Goal: Task Accomplishment & Management: Use online tool/utility

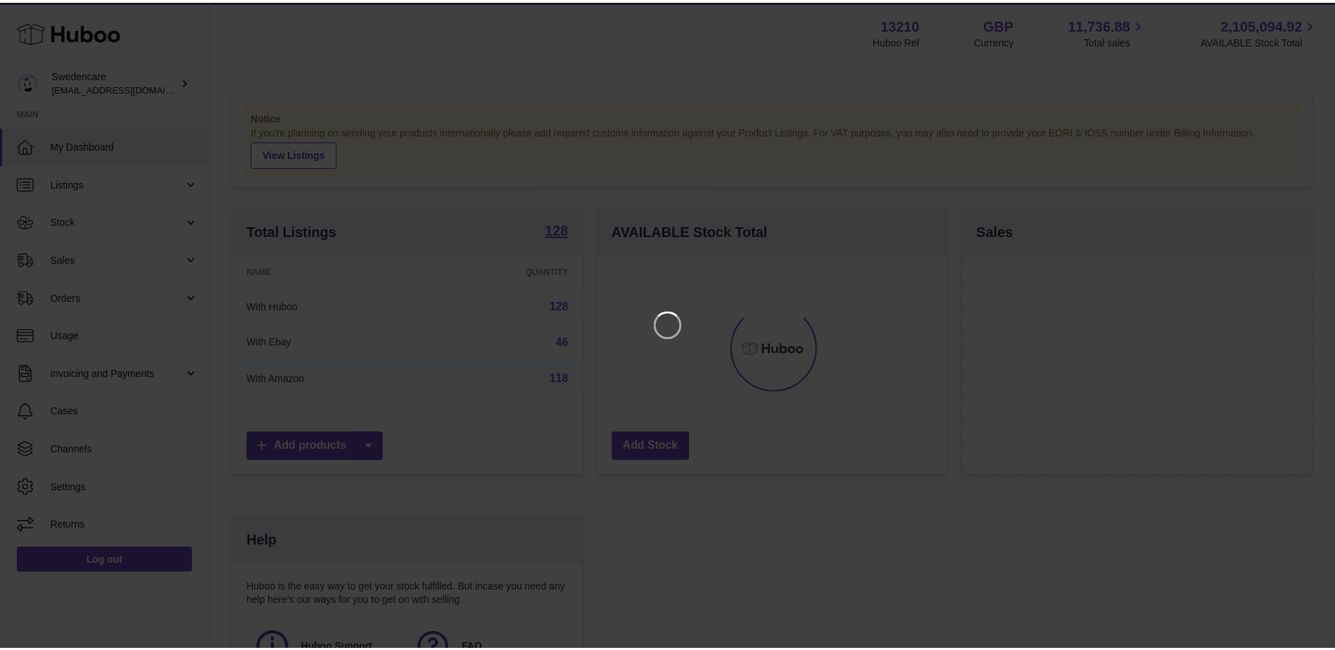
scroll to position [220, 352]
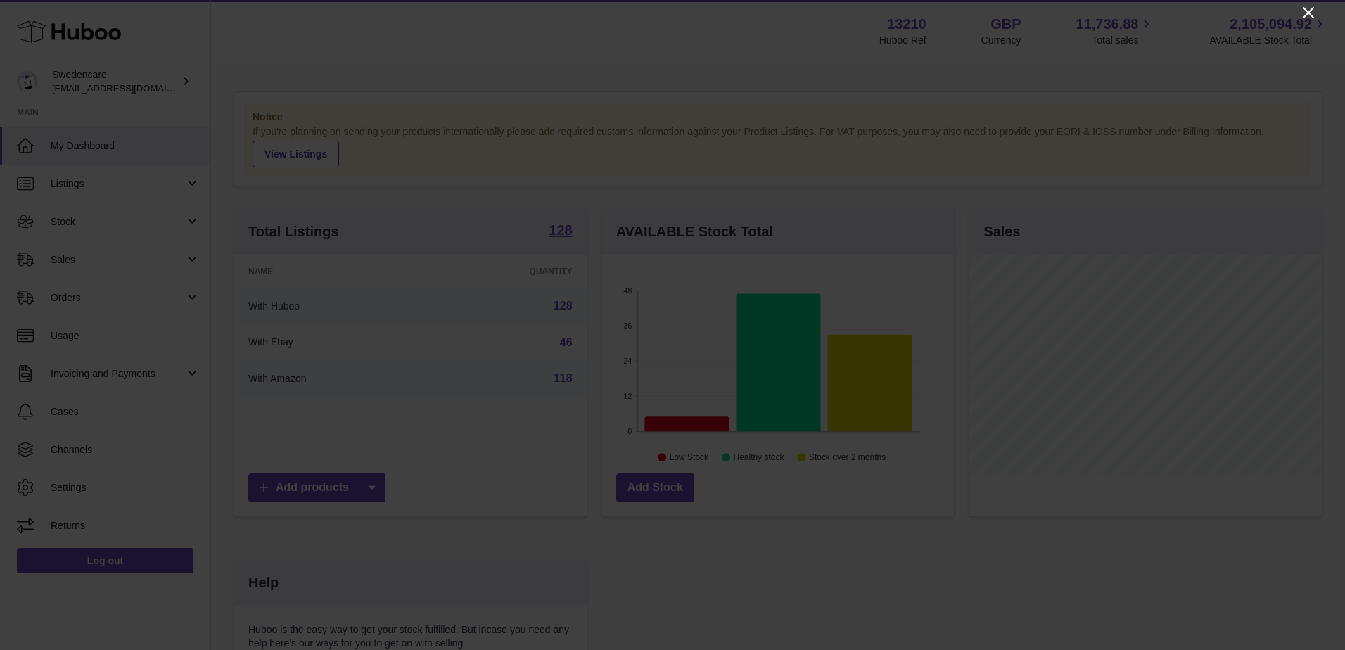
click at [1307, 13] on icon "Close" at bounding box center [1308, 12] width 17 height 17
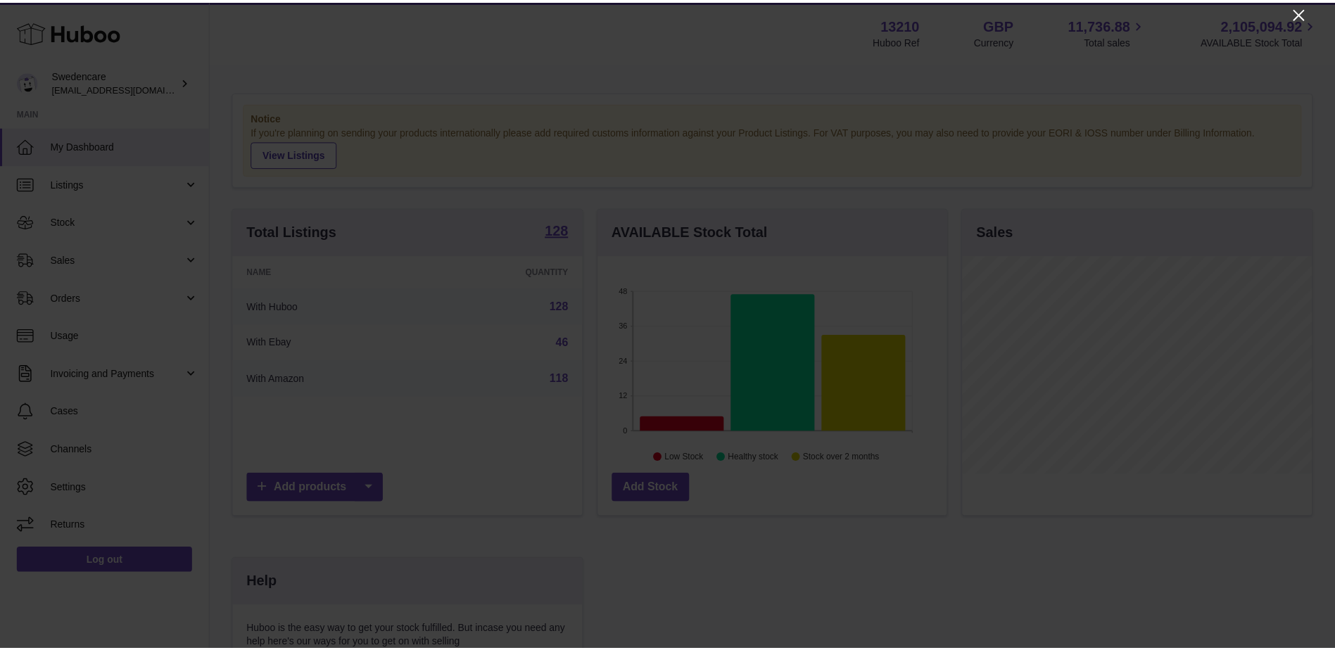
scroll to position [703359, 703230]
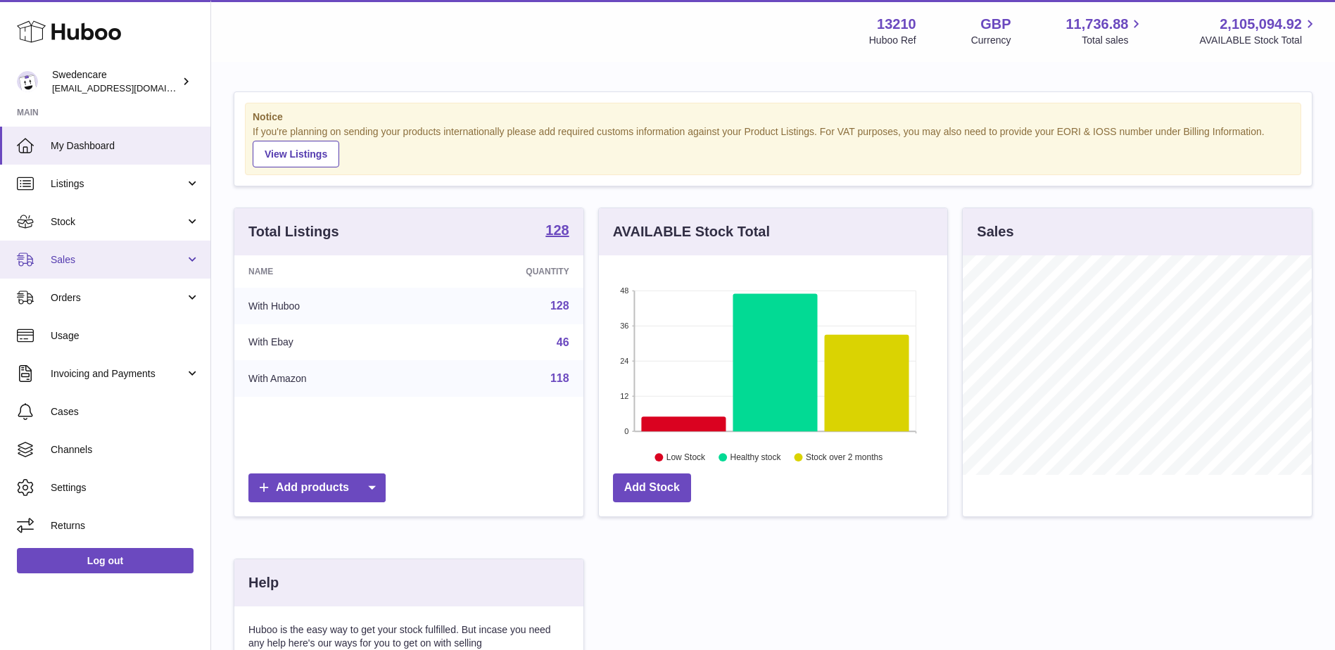
click at [124, 255] on span "Sales" at bounding box center [118, 259] width 134 height 13
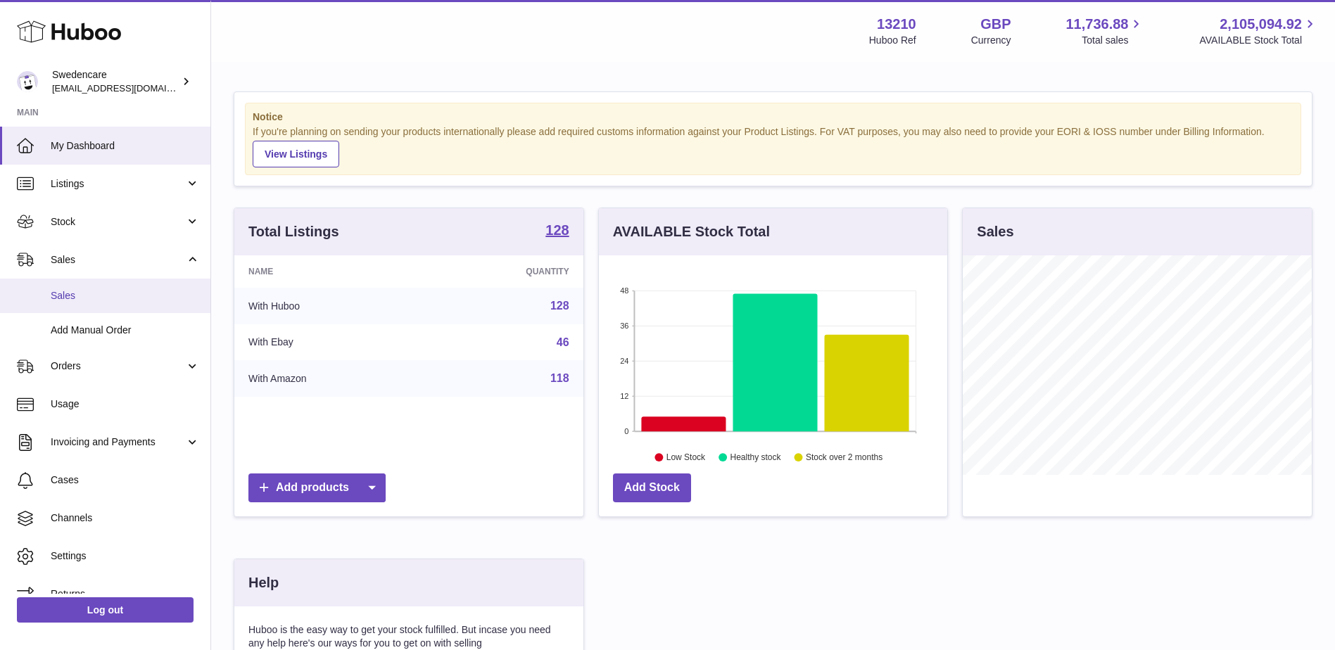
click at [131, 296] on span "Sales" at bounding box center [125, 295] width 149 height 13
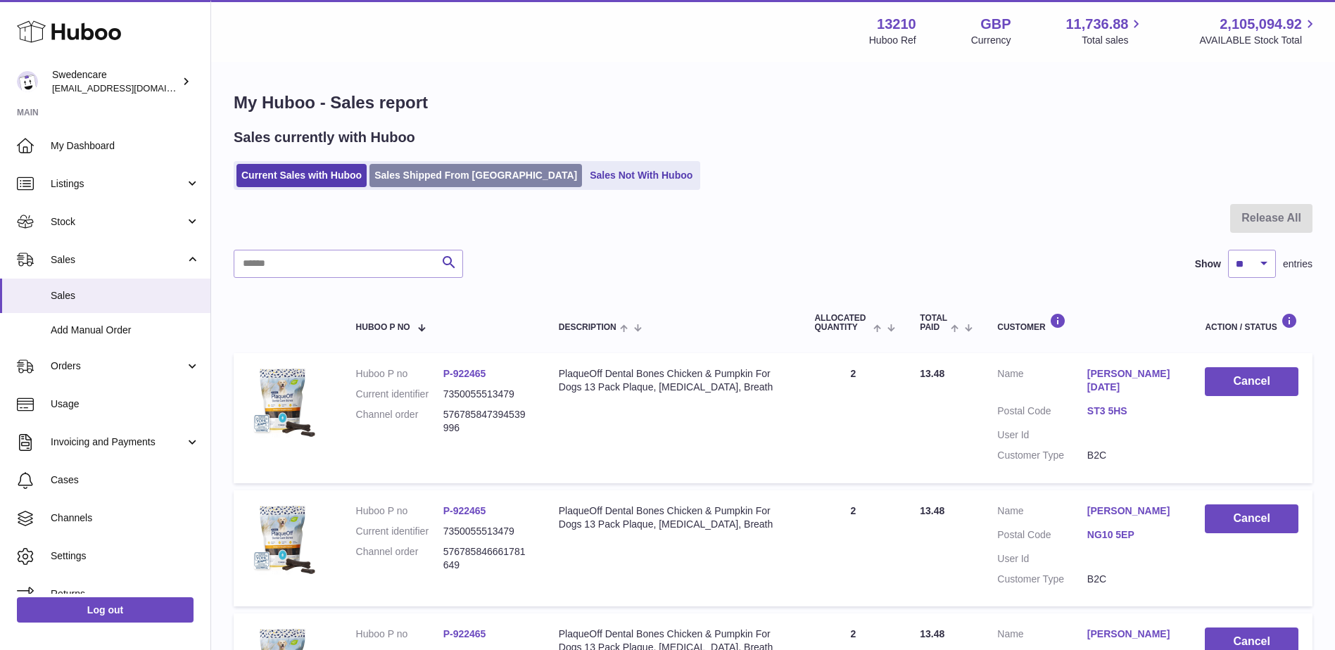
click at [431, 168] on link "Sales Shipped From Huboo" at bounding box center [475, 175] width 212 height 23
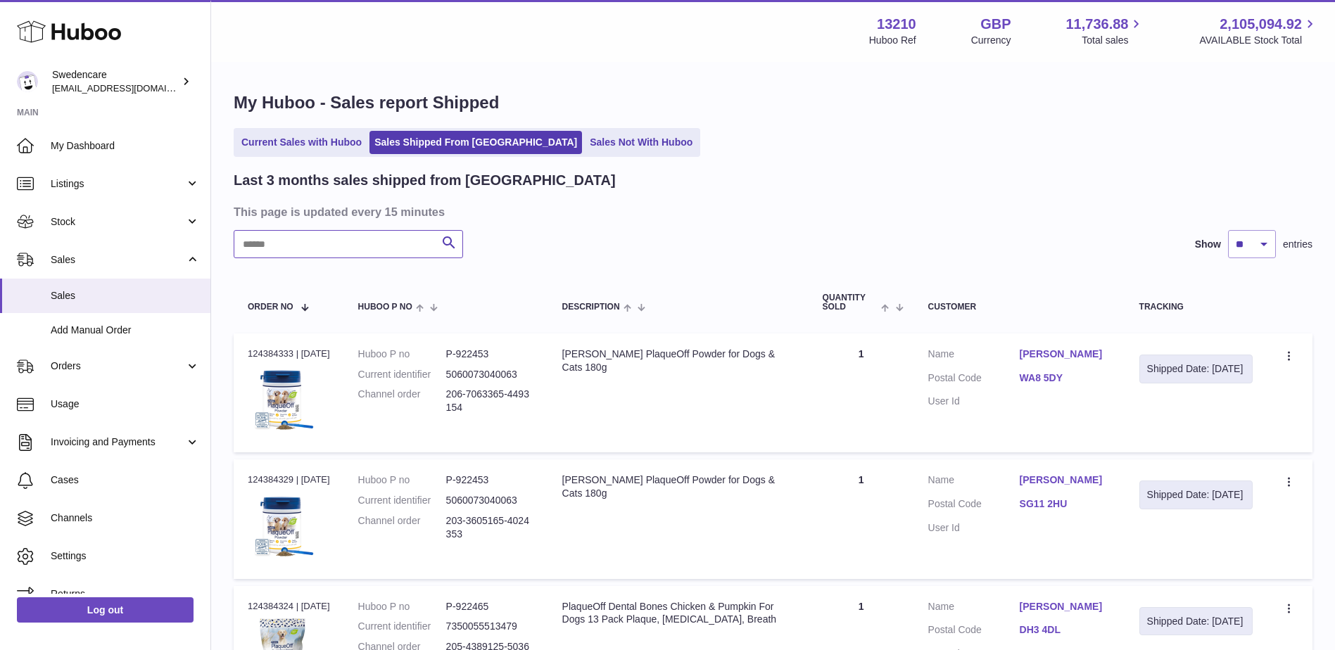
click at [317, 239] on input "text" at bounding box center [348, 244] width 229 height 28
paste input "**********"
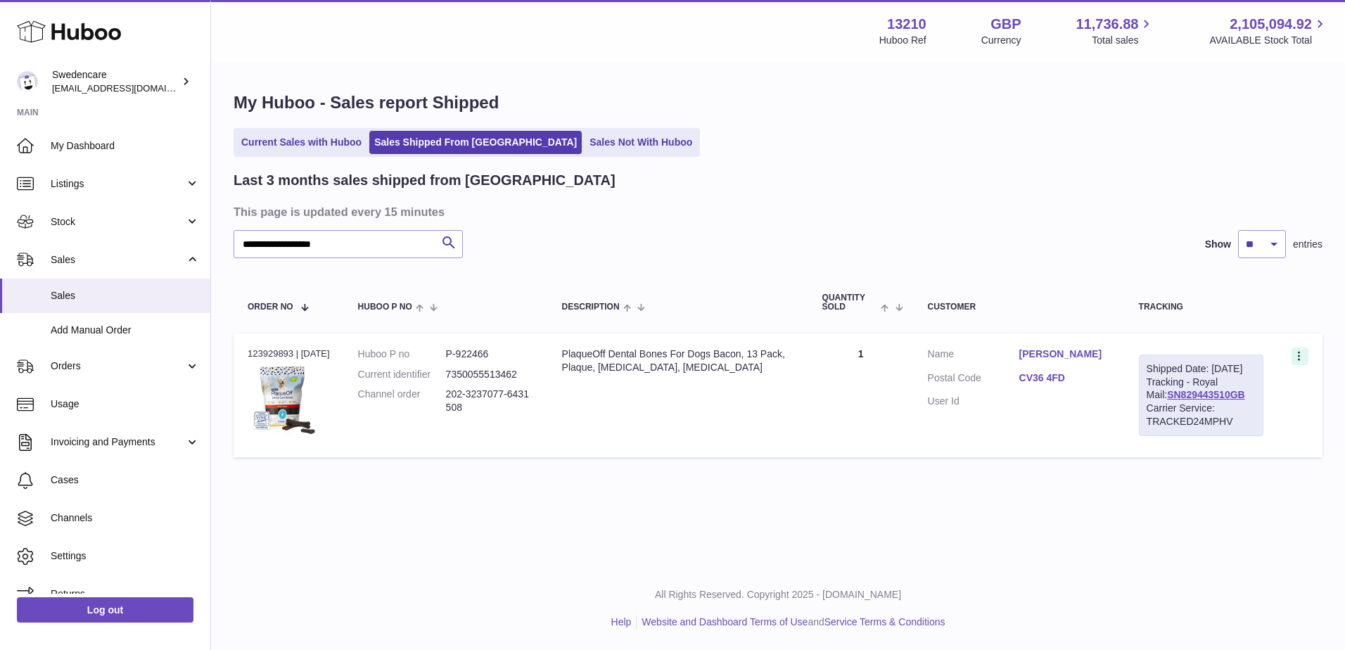
click at [1300, 358] on icon at bounding box center [1300, 357] width 16 height 14
click at [1238, 414] on li "Duplicate Order" at bounding box center [1238, 417] width 141 height 30
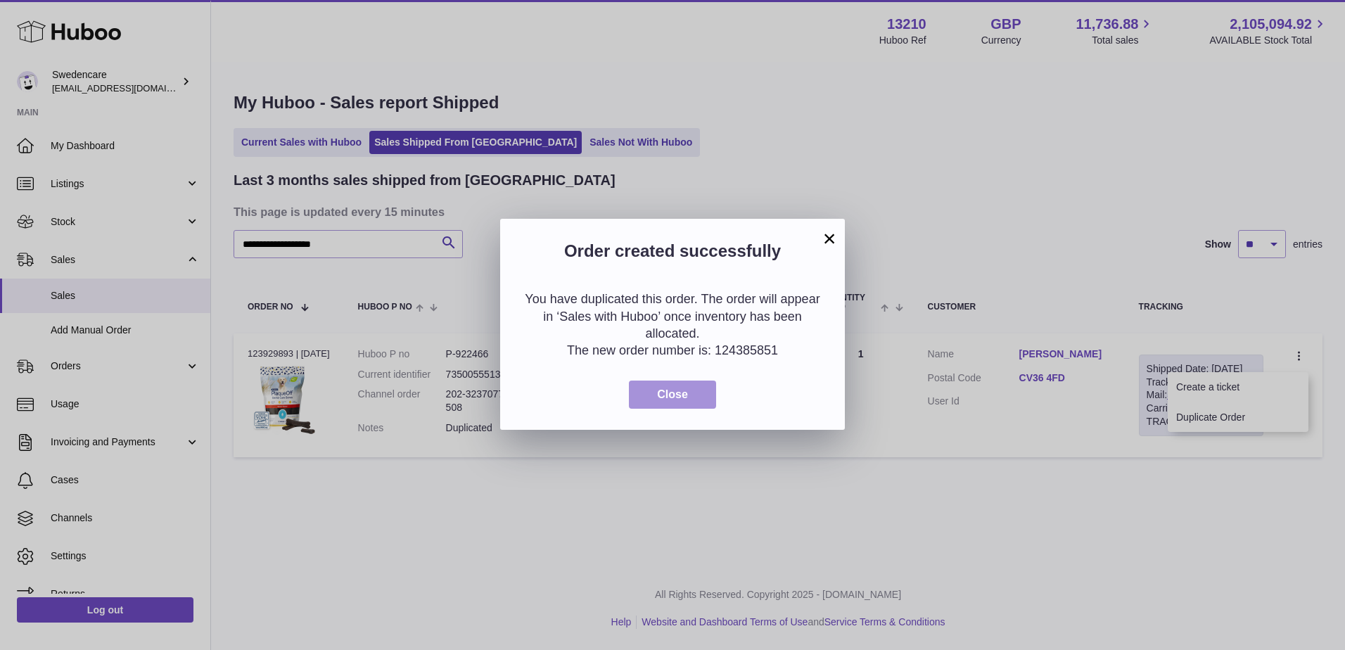
click at [660, 392] on span "Close" at bounding box center [672, 394] width 31 height 12
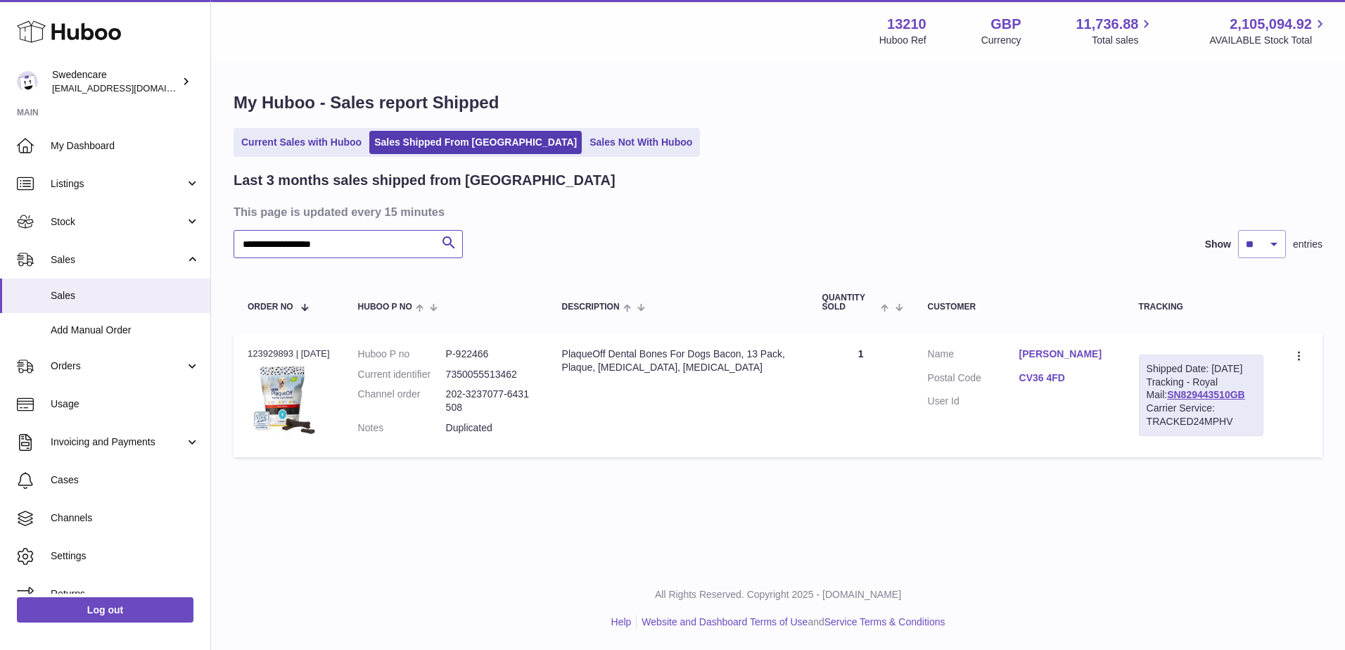
click at [407, 245] on input "**********" at bounding box center [348, 244] width 229 height 28
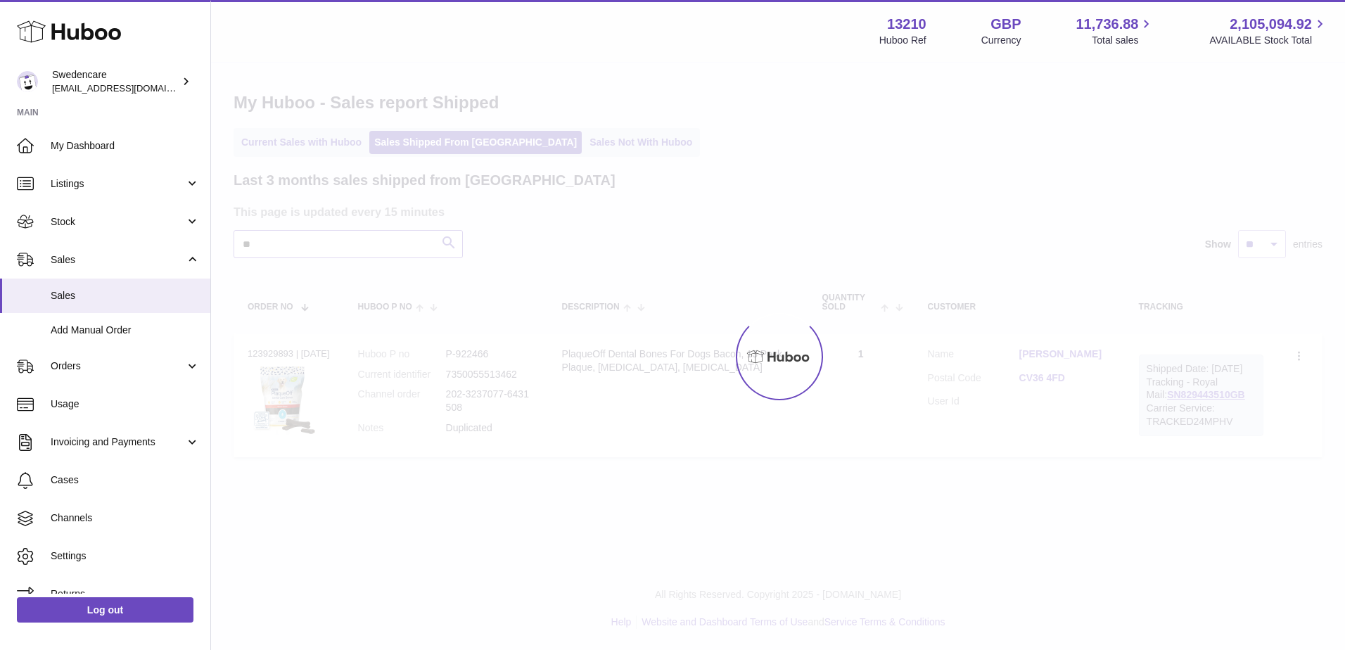
type input "*"
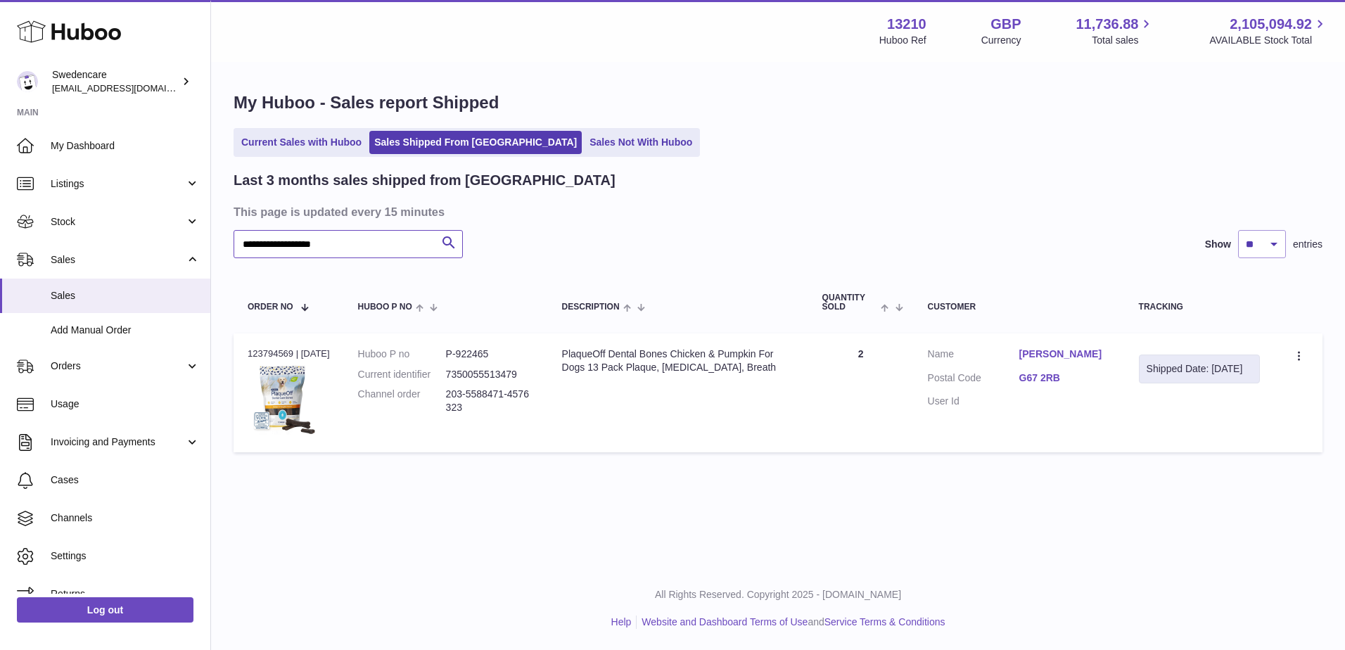
type input "**********"
click at [1290, 358] on td "Create a ticket Duplicate Order" at bounding box center [1298, 392] width 49 height 119
click at [1302, 355] on icon at bounding box center [1300, 357] width 16 height 14
click at [1214, 419] on li "Duplicate Order" at bounding box center [1238, 417] width 141 height 30
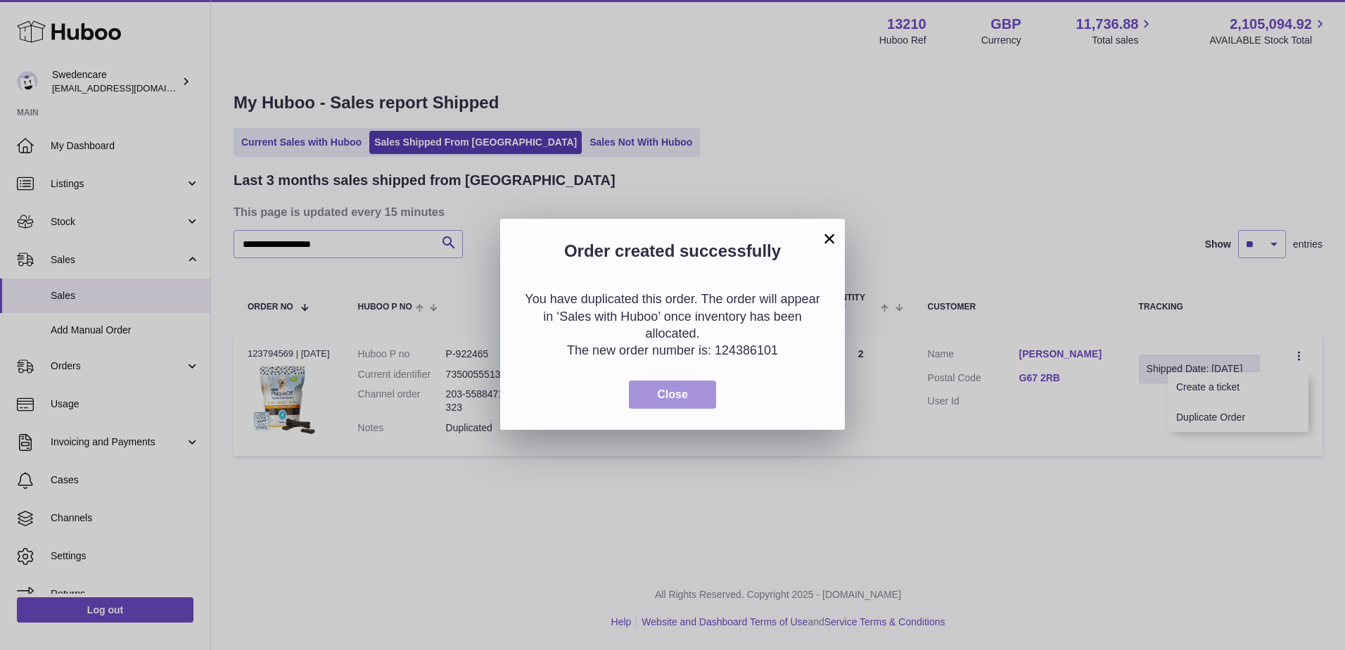
click at [697, 383] on button "Close" at bounding box center [672, 395] width 87 height 29
